Goal: Information Seeking & Learning: Compare options

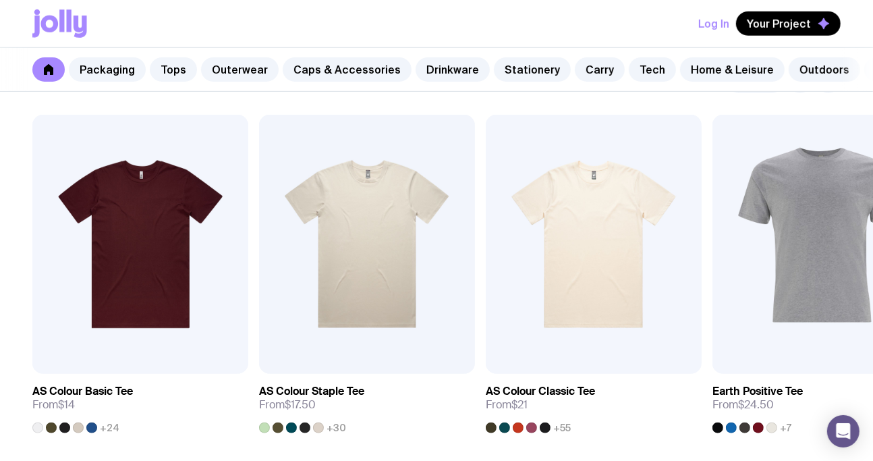
scroll to position [719, 0]
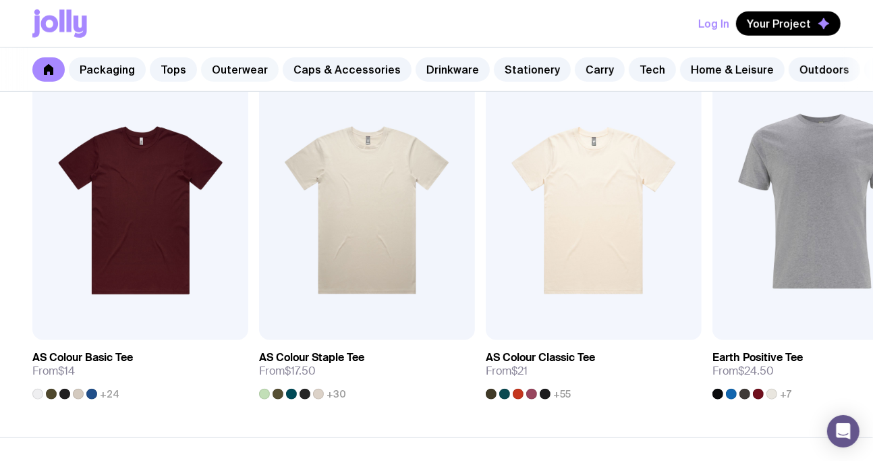
click at [226, 68] on link "Outerwear" at bounding box center [240, 69] width 78 height 24
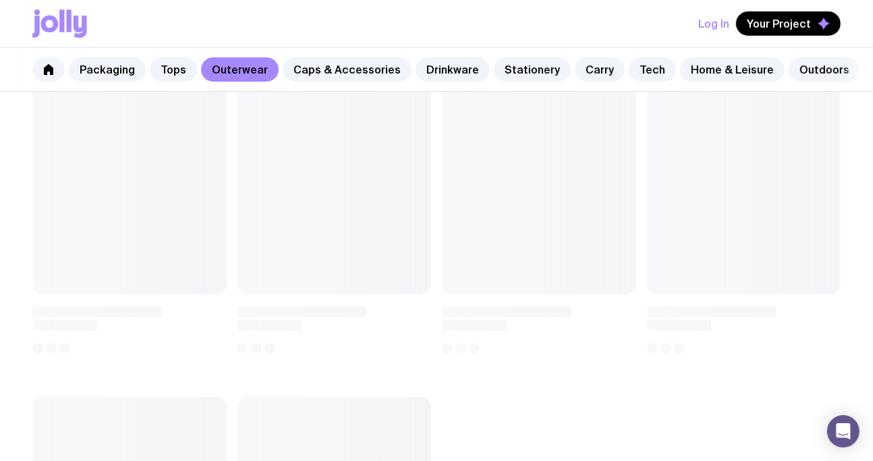
scroll to position [292, 0]
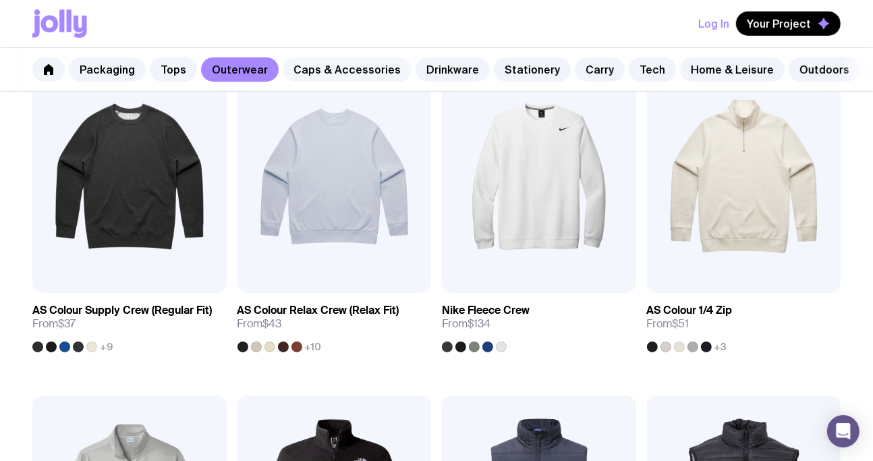
click at [351, 67] on link "Caps & Accessories" at bounding box center [347, 69] width 129 height 24
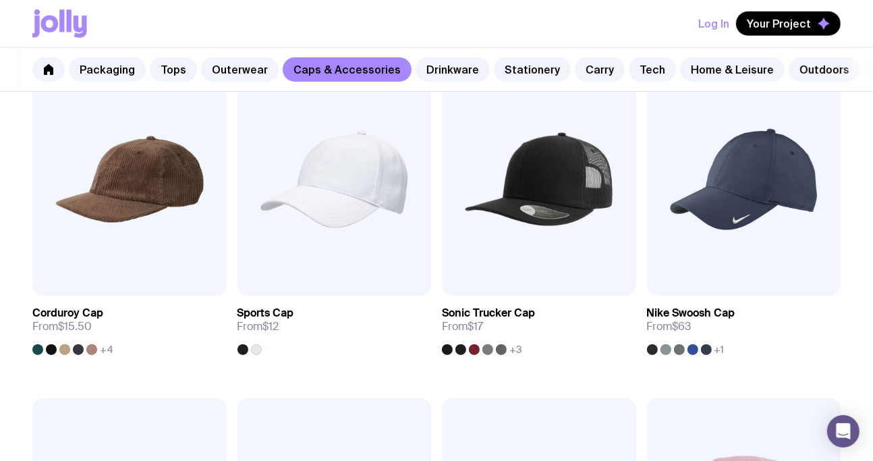
scroll to position [624, 0]
click at [629, 67] on link "Tech" at bounding box center [652, 69] width 47 height 24
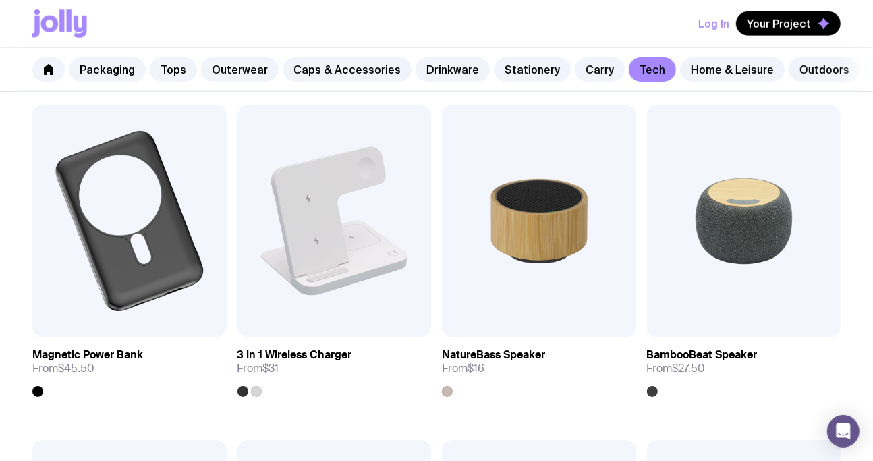
scroll to position [933, 0]
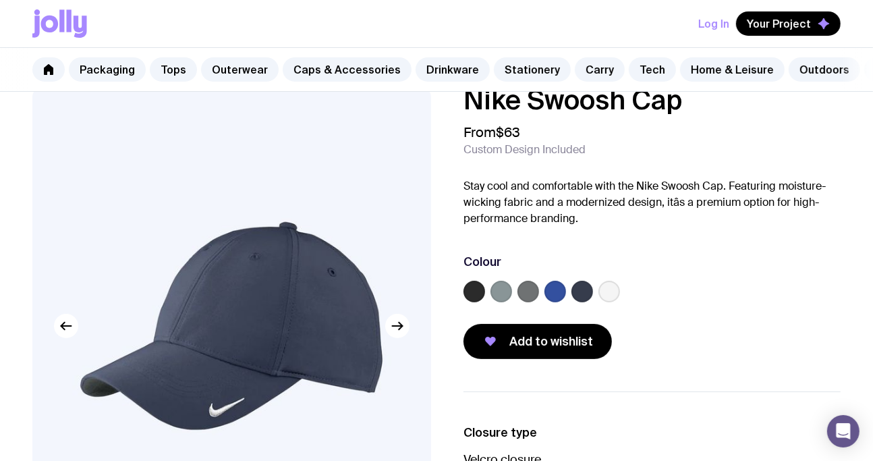
scroll to position [29, 0]
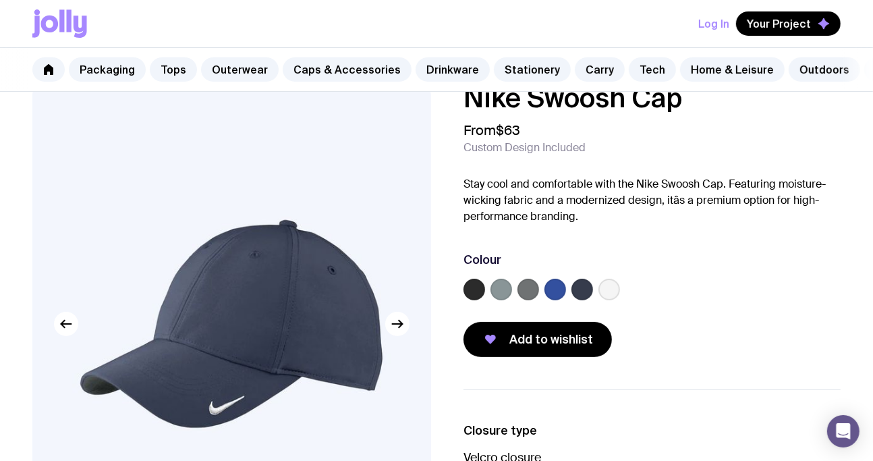
click at [580, 300] on label at bounding box center [583, 290] width 22 height 22
click at [0, 0] on input "radio" at bounding box center [0, 0] width 0 height 0
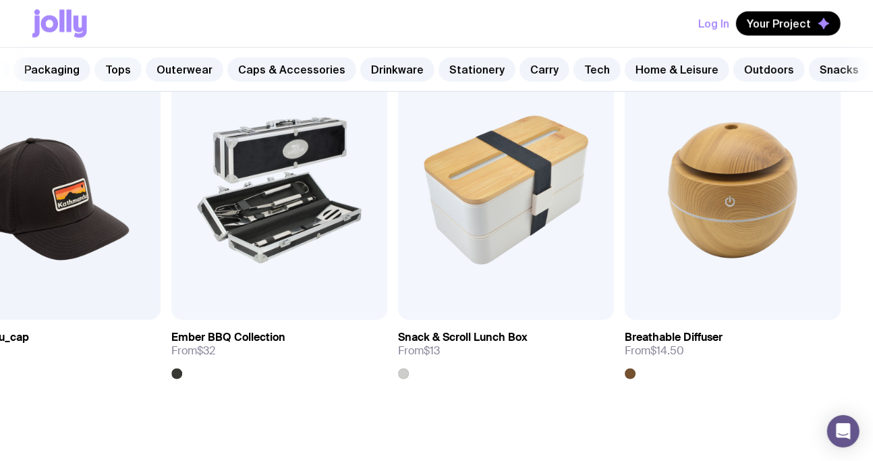
scroll to position [0, 0]
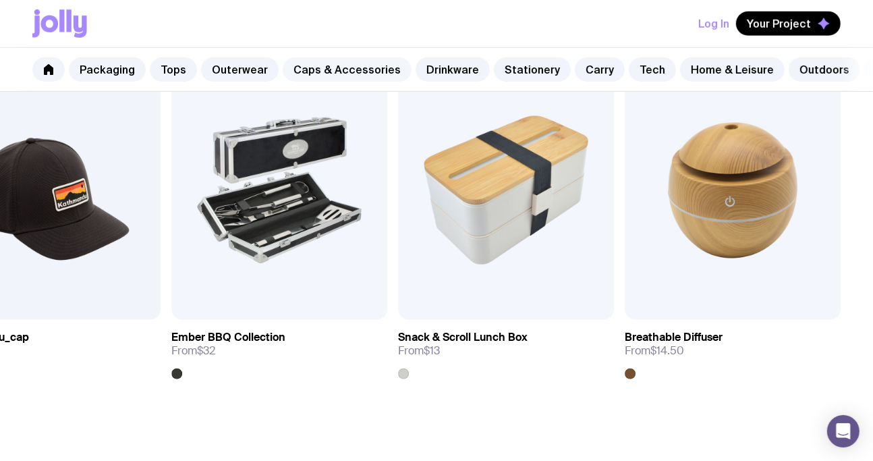
click at [336, 72] on link "Caps & Accessories" at bounding box center [347, 69] width 129 height 24
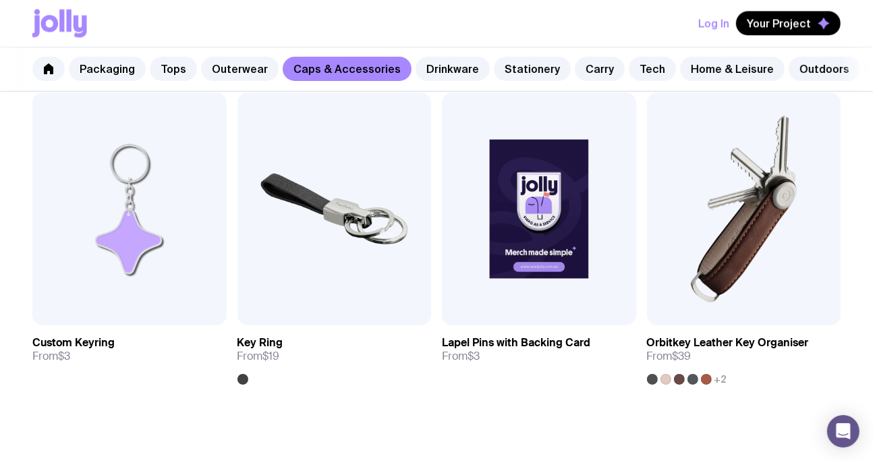
scroll to position [1937, 0]
drag, startPoint x: 568, startPoint y: 236, endPoint x: 468, endPoint y: 401, distance: 192.8
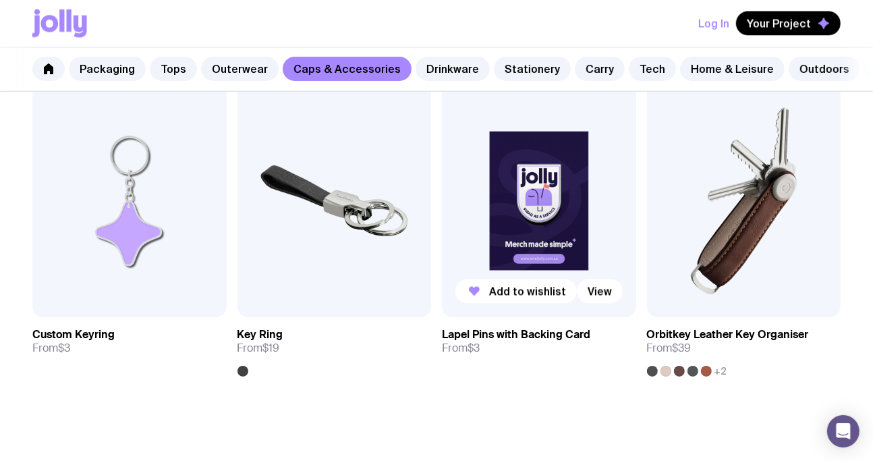
scroll to position [1946, 0]
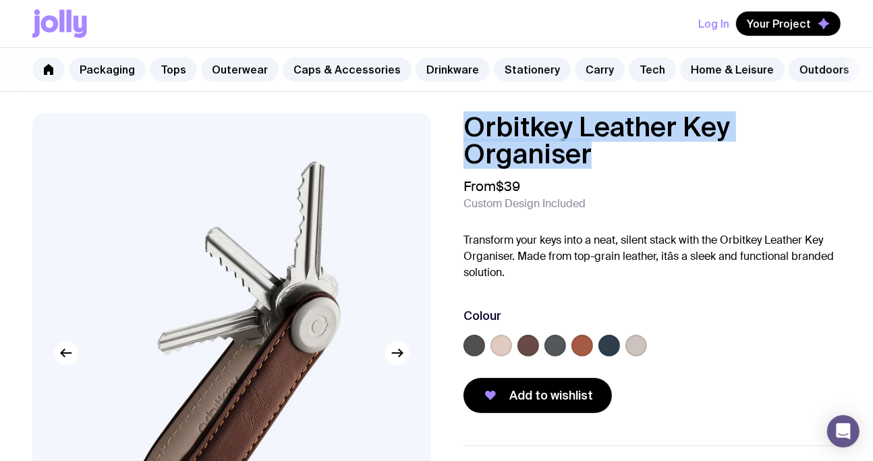
drag, startPoint x: 629, startPoint y: 169, endPoint x: 453, endPoint y: 136, distance: 179.2
click at [453, 136] on div "Orbitkey Leather Key Organiser From $39 Custom Design Included Transform your k…" at bounding box center [641, 263] width 399 height 300
copy h1 "Orbitkey Leather Key Organiser"
drag, startPoint x: 490, startPoint y: 211, endPoint x: 630, endPoint y: 211, distance: 139.7
click at [630, 211] on div "From $39 Custom Design Included" at bounding box center [652, 194] width 377 height 32
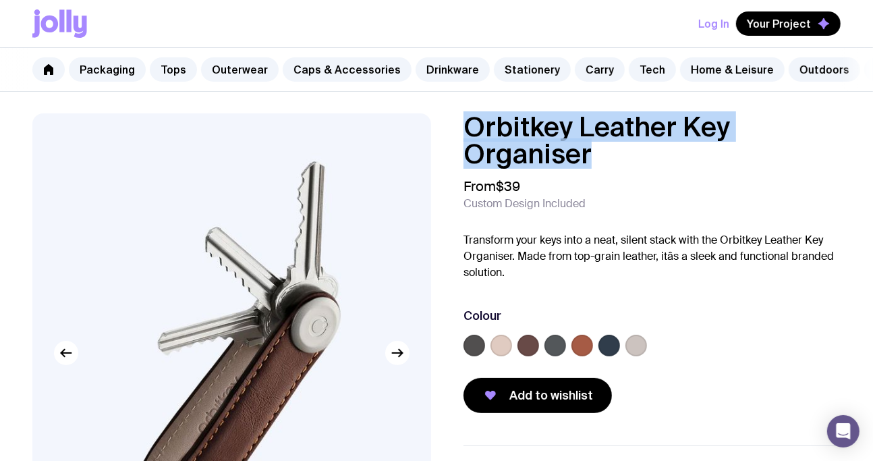
click at [630, 211] on div "From $39 Custom Design Included" at bounding box center [652, 194] width 377 height 32
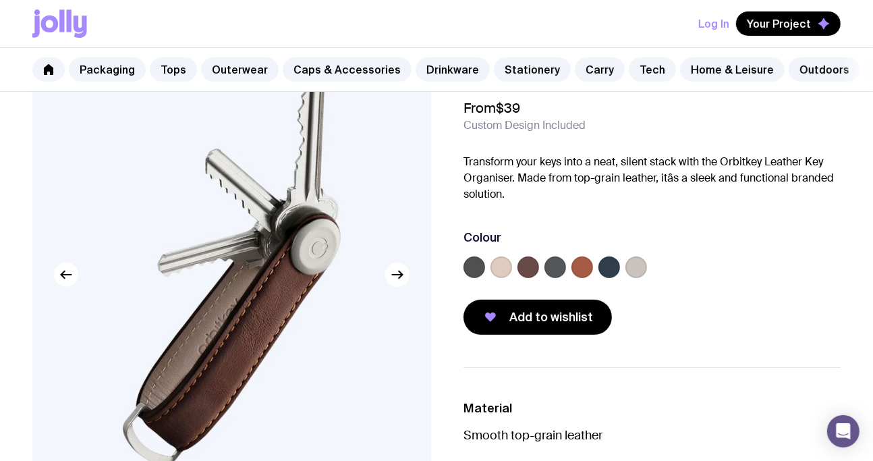
scroll to position [76, 0]
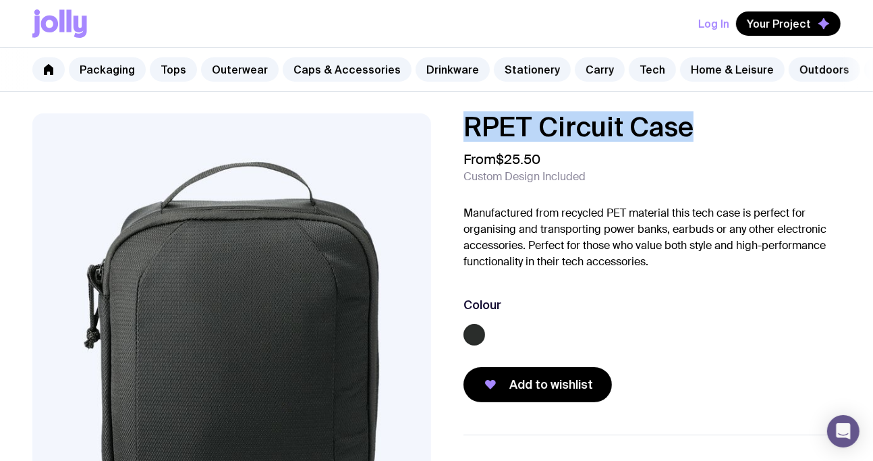
drag, startPoint x: 706, startPoint y: 138, endPoint x: 450, endPoint y: 128, distance: 256.0
click at [450, 128] on div "RPET Circuit Case From $25.50 Custom Design Included Manufactured from recycled…" at bounding box center [641, 257] width 399 height 289
copy h1 "RPET Circuit Case"
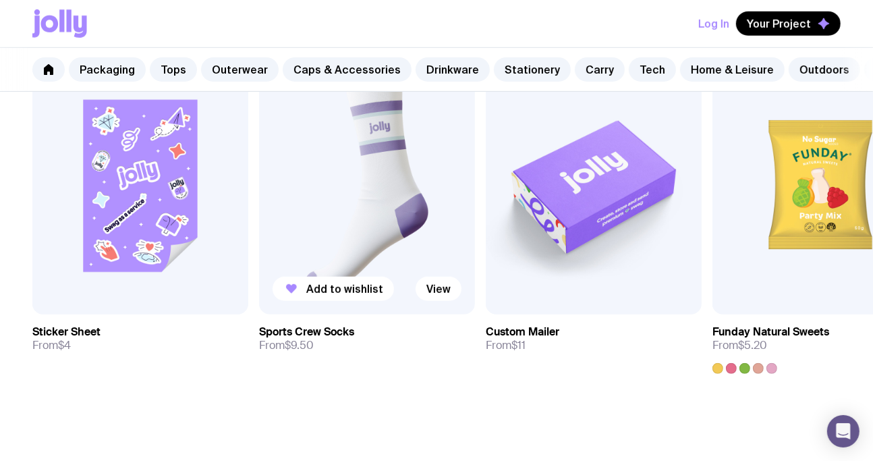
scroll to position [671, 0]
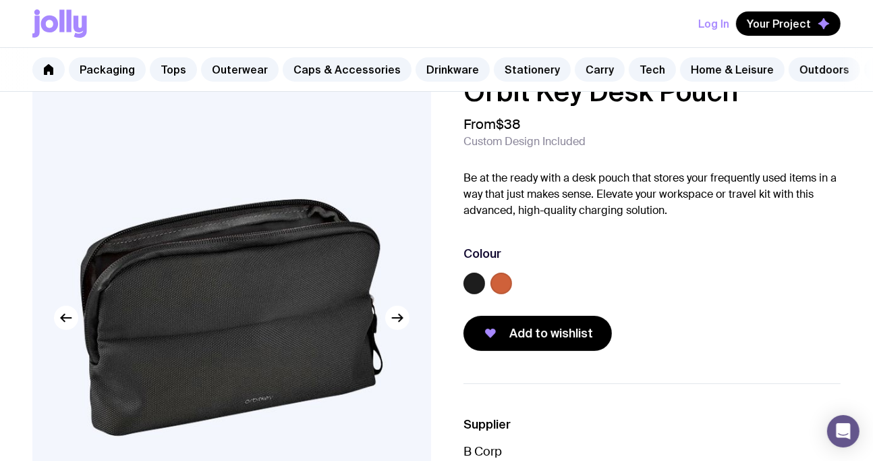
scroll to position [35, 0]
click at [397, 326] on icon "button" at bounding box center [397, 318] width 16 height 16
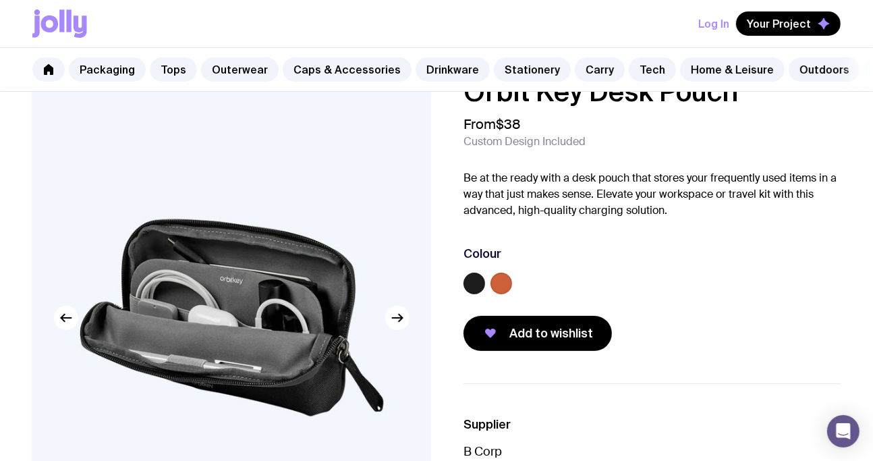
drag, startPoint x: 397, startPoint y: 334, endPoint x: 731, endPoint y: 275, distance: 338.6
click at [731, 275] on div "Colour" at bounding box center [652, 273] width 377 height 54
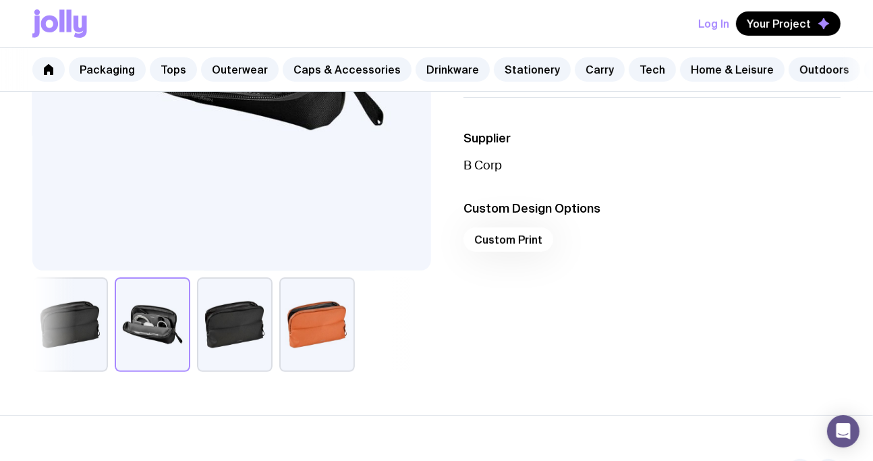
scroll to position [310, 0]
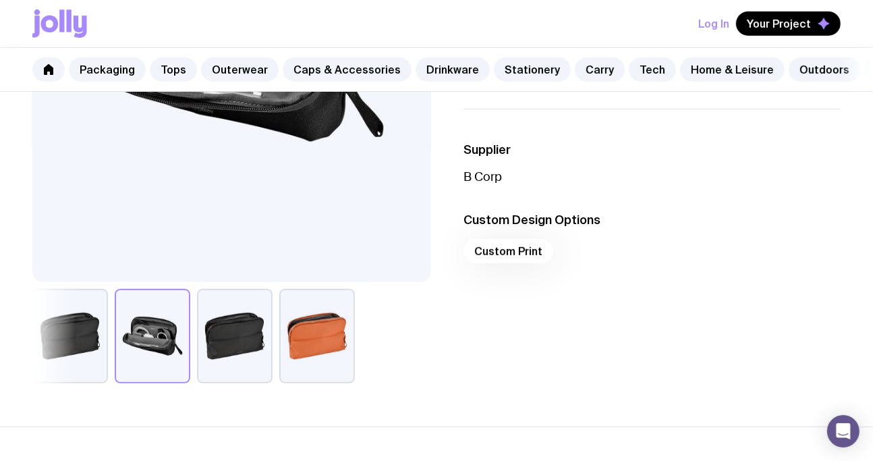
click at [508, 270] on div "Custom Print" at bounding box center [652, 255] width 377 height 32
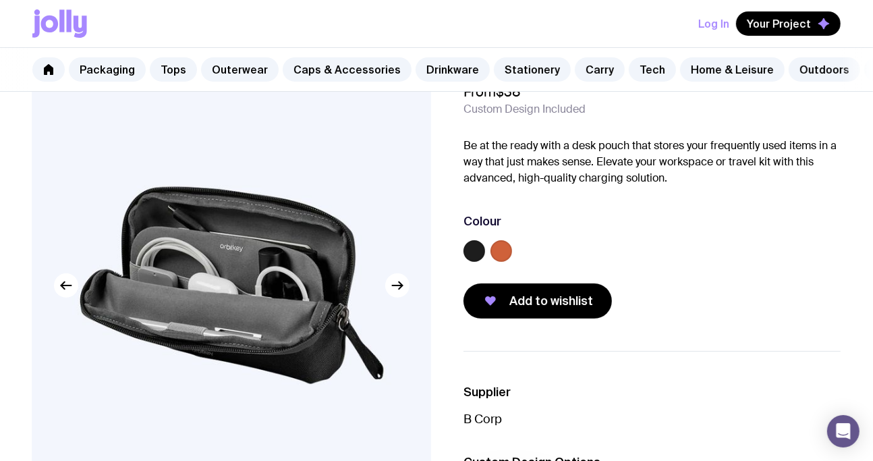
scroll to position [0, 0]
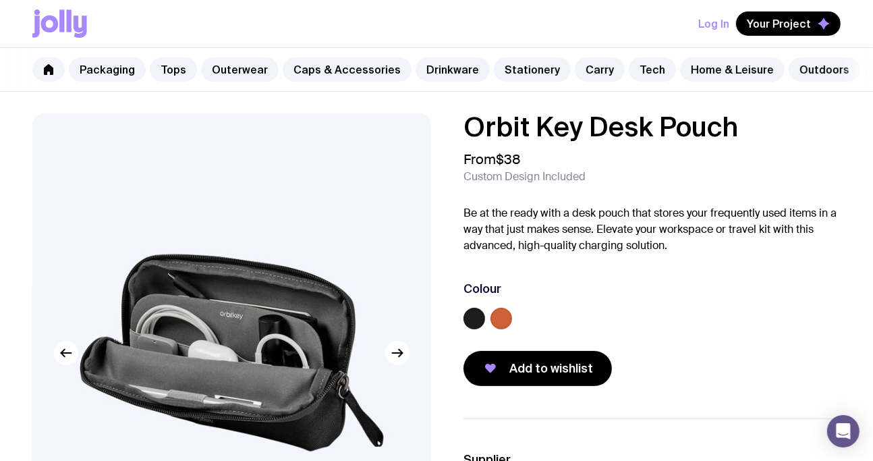
click at [503, 329] on label at bounding box center [502, 319] width 22 height 22
click at [0, 0] on input "radio" at bounding box center [0, 0] width 0 height 0
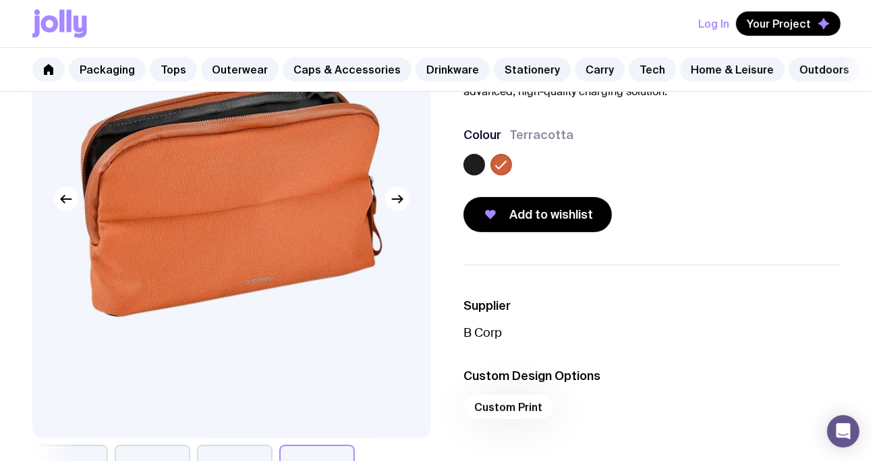
scroll to position [155, 0]
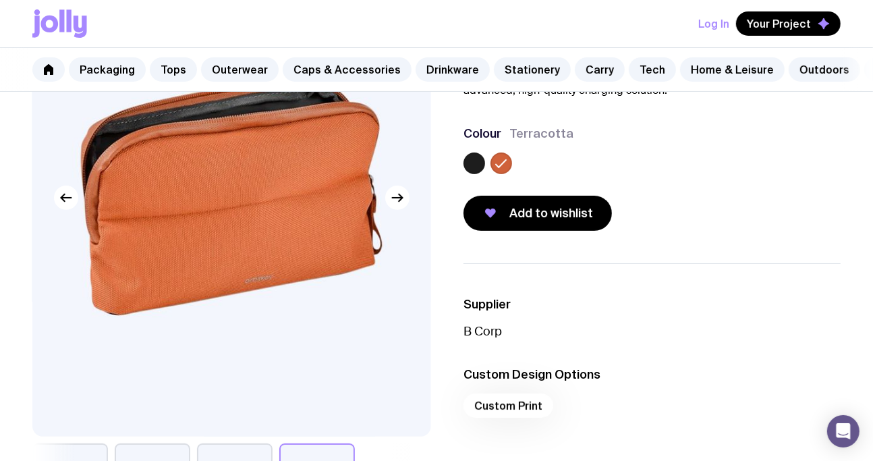
click at [474, 170] on label at bounding box center [475, 164] width 22 height 22
click at [0, 0] on input "radio" at bounding box center [0, 0] width 0 height 0
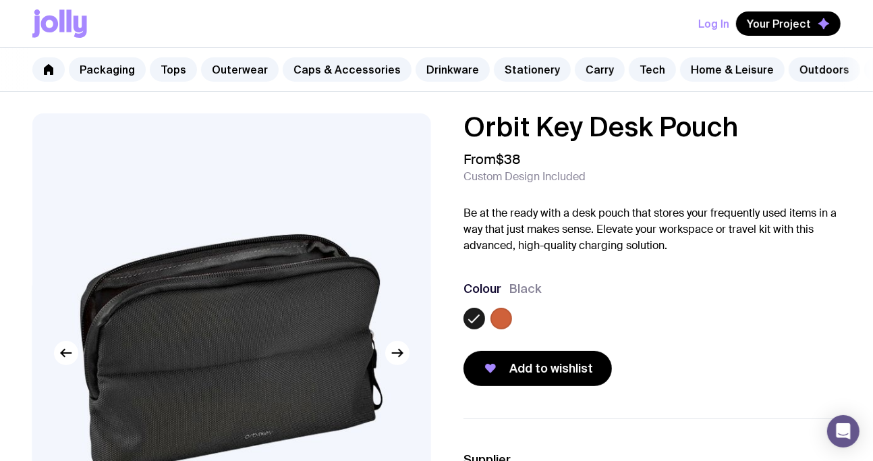
scroll to position [16, 0]
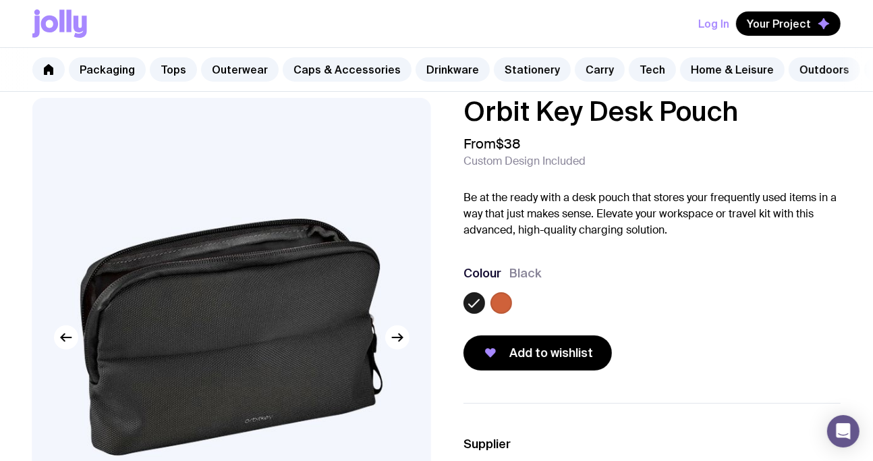
click at [609, 125] on h1 "Orbit Key Desk Pouch" at bounding box center [652, 111] width 377 height 27
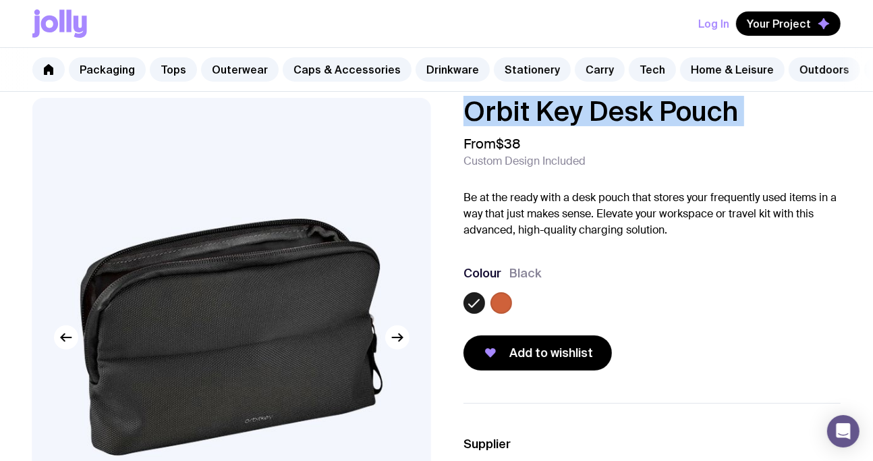
click at [609, 125] on h1 "Orbit Key Desk Pouch" at bounding box center [652, 111] width 377 height 27
copy h1 "Orbit Key Desk Pouch"
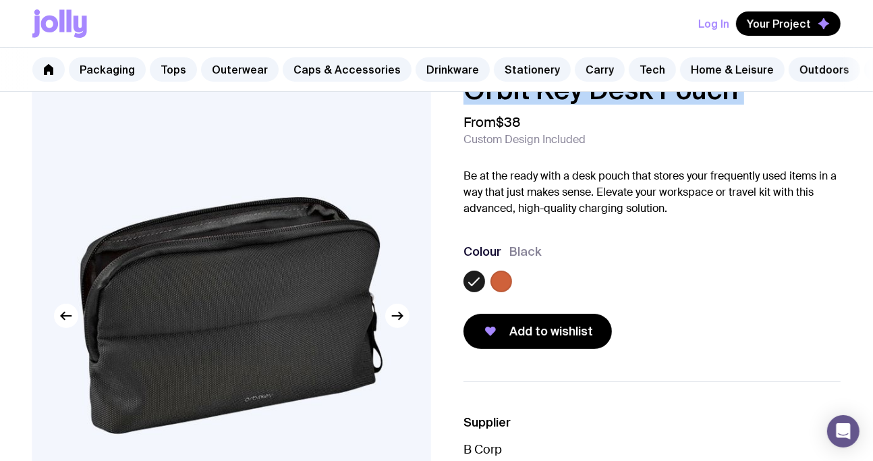
scroll to position [59, 0]
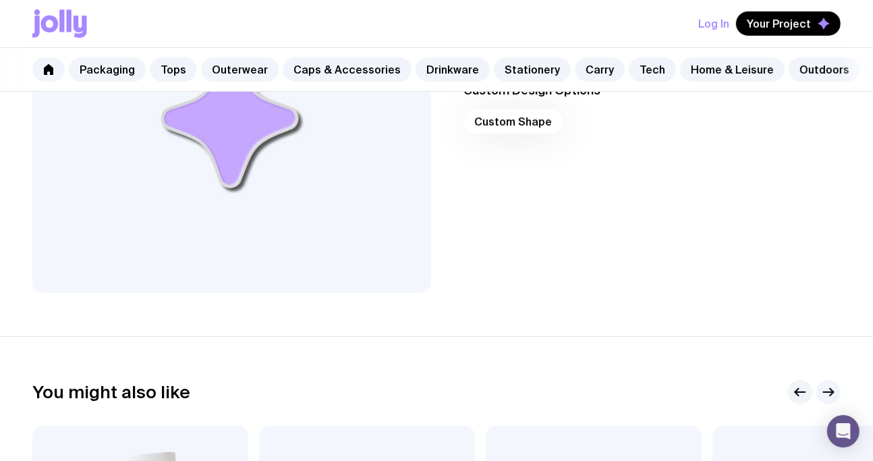
scroll to position [302, 0]
